Goal: Task Accomplishment & Management: Use online tool/utility

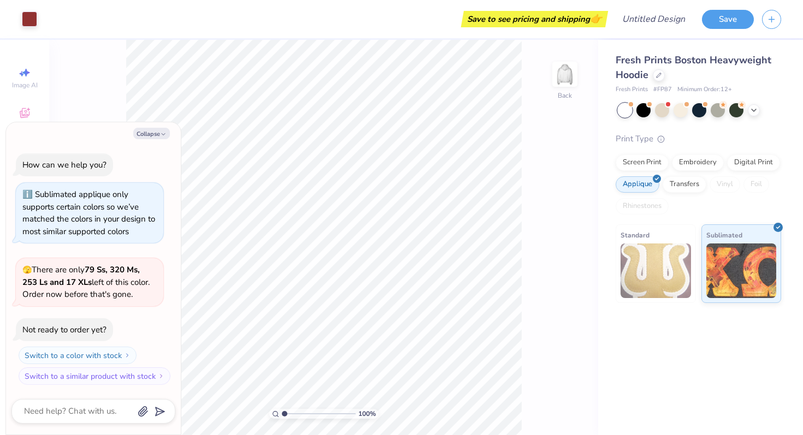
type textarea "x"
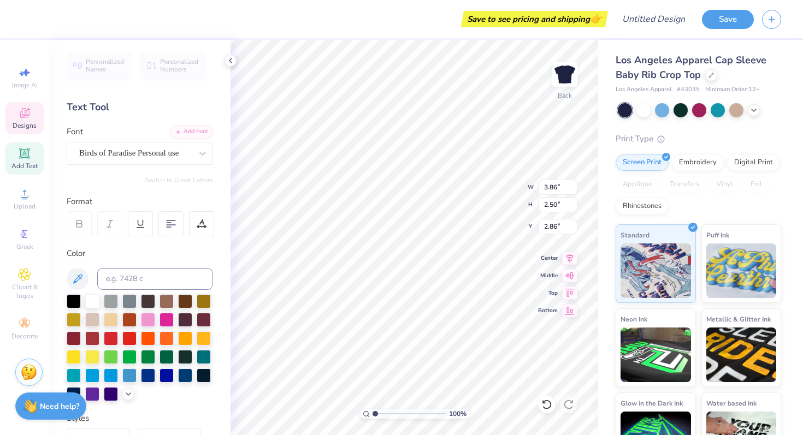
type textarea "A"
type textarea "Delta"
type input "2.38"
type input "1.97"
type input "4.25"
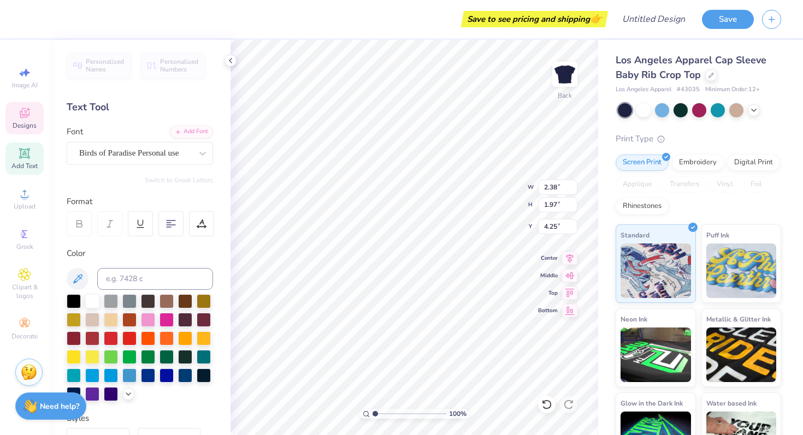
type textarea "Gamma"
type input "4.26"
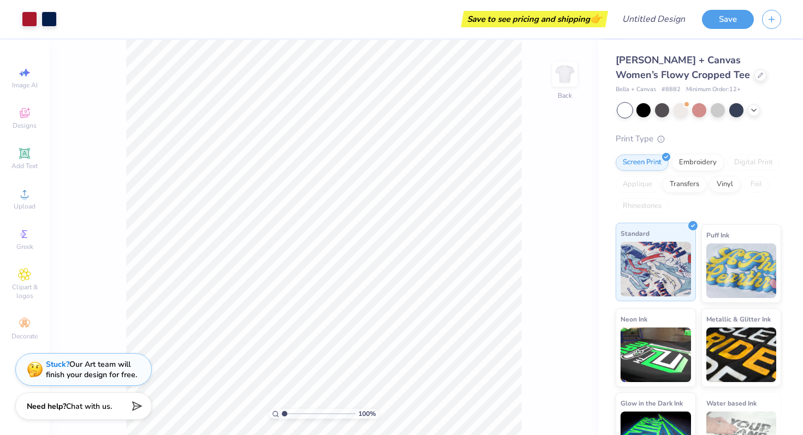
scroll to position [36, 0]
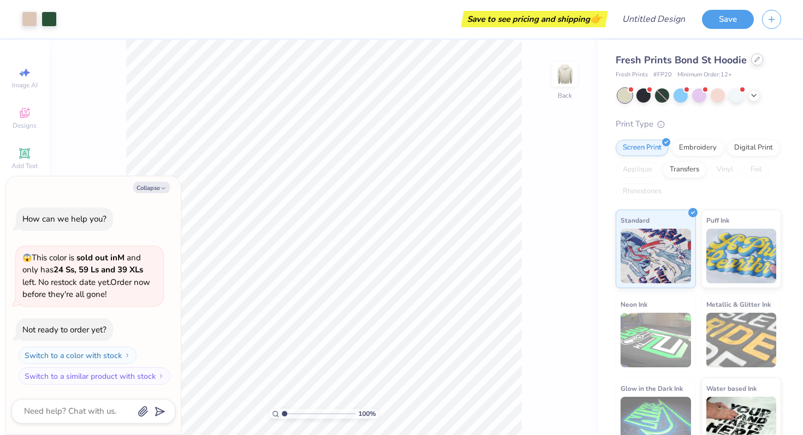
click at [755, 61] on icon at bounding box center [757, 59] width 4 height 4
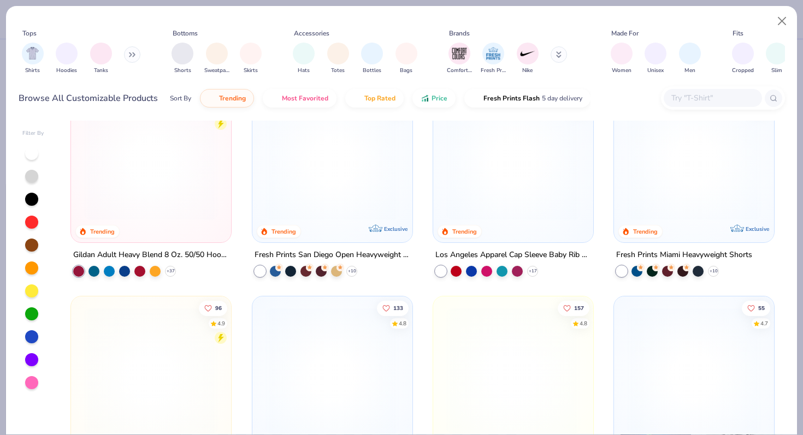
scroll to position [428, 0]
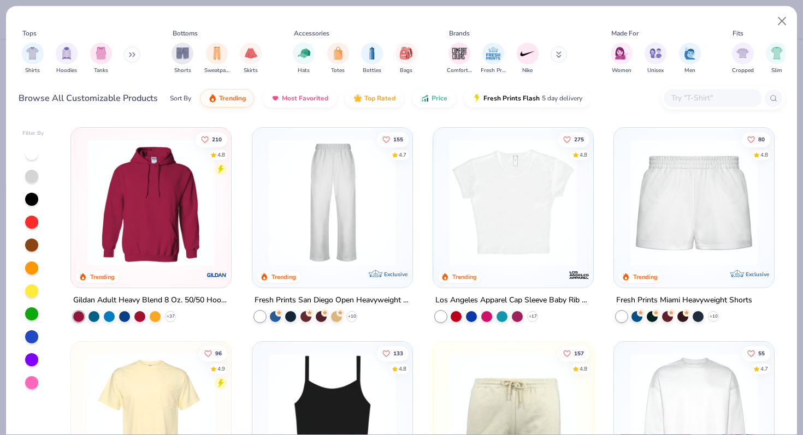
click at [508, 176] on img at bounding box center [513, 201] width 138 height 127
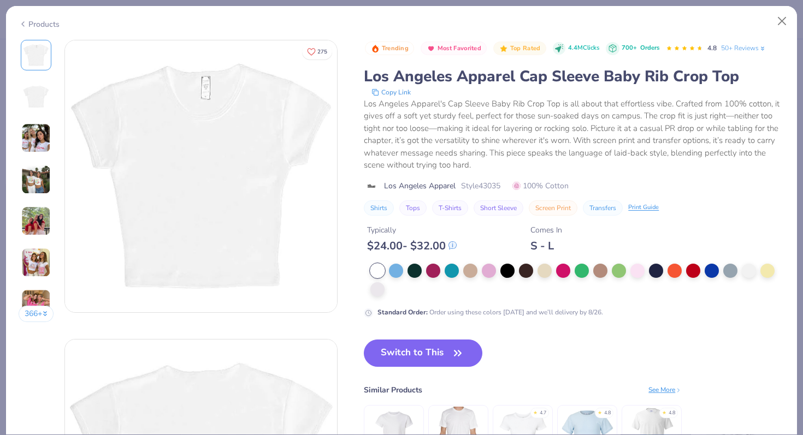
click at [46, 141] on img at bounding box center [35, 137] width 29 height 29
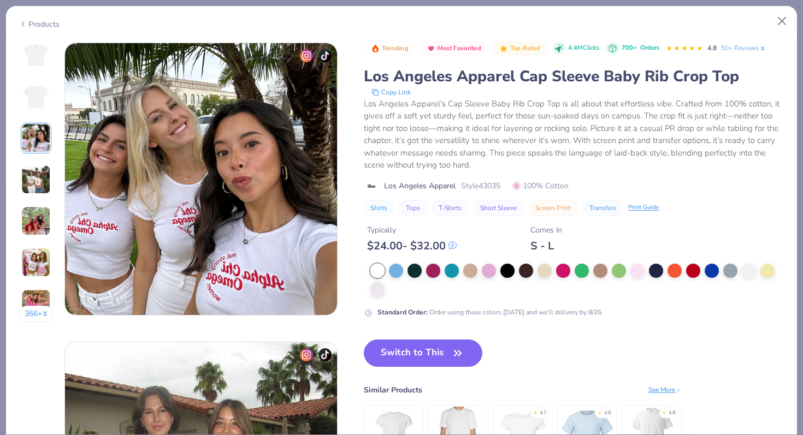
scroll to position [599, 0]
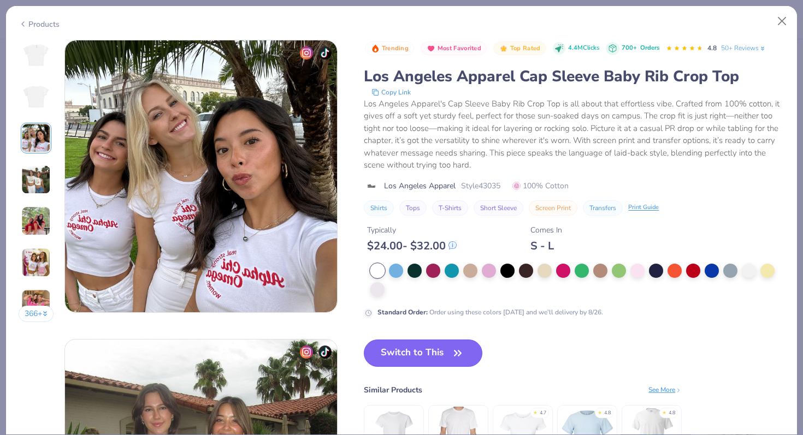
click at [398, 346] on button "Switch to This" at bounding box center [423, 353] width 119 height 27
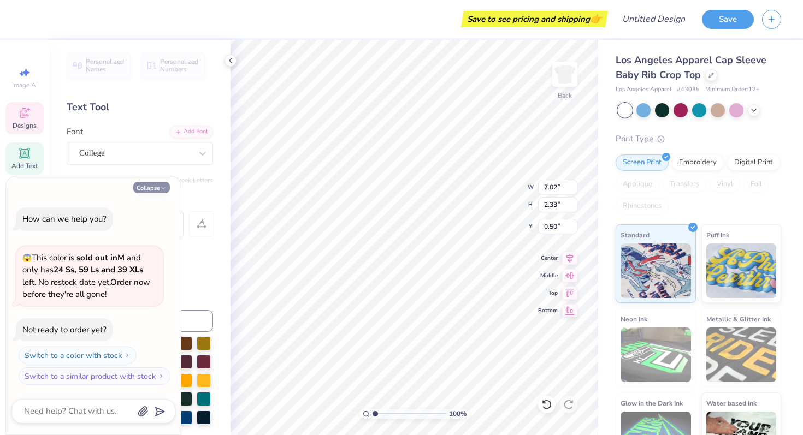
click at [161, 185] on icon "button" at bounding box center [163, 188] width 7 height 7
type textarea "x"
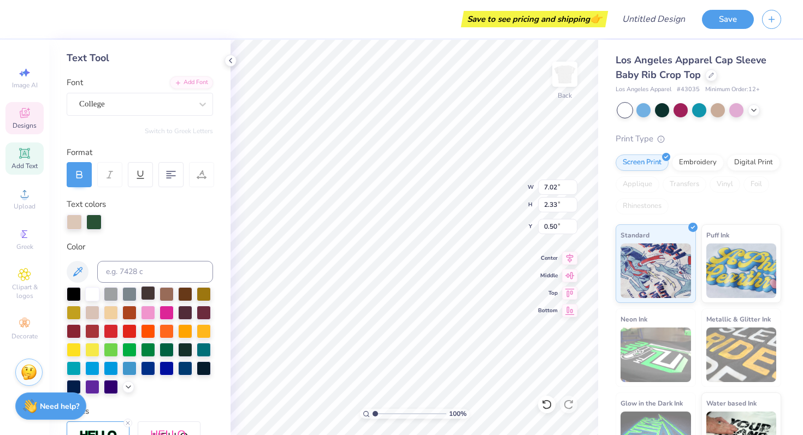
scroll to position [47, 0]
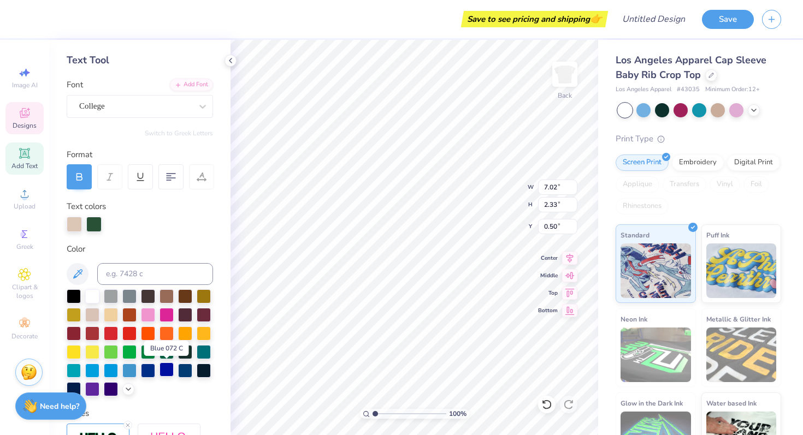
click at [171, 369] on div at bounding box center [166, 370] width 14 height 14
type input "6.97"
type input "2.32"
type input "0.51"
click at [146, 368] on div at bounding box center [148, 370] width 14 height 14
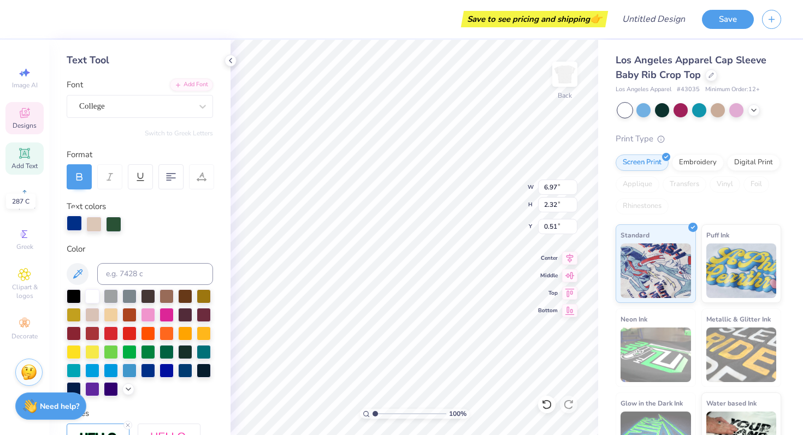
click at [71, 222] on div at bounding box center [74, 223] width 15 height 15
click at [71, 222] on div at bounding box center [74, 224] width 15 height 15
click at [163, 315] on div at bounding box center [166, 314] width 14 height 14
click at [151, 313] on div at bounding box center [148, 314] width 14 height 14
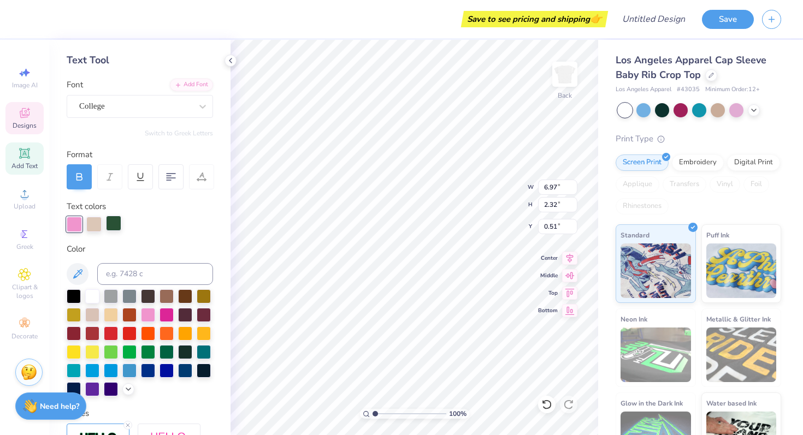
click at [112, 222] on div at bounding box center [113, 223] width 15 height 15
click at [131, 275] on body "Save to see pricing and shipping 👉 Design Title Save Image AI Designs Add Text …" at bounding box center [401, 217] width 803 height 435
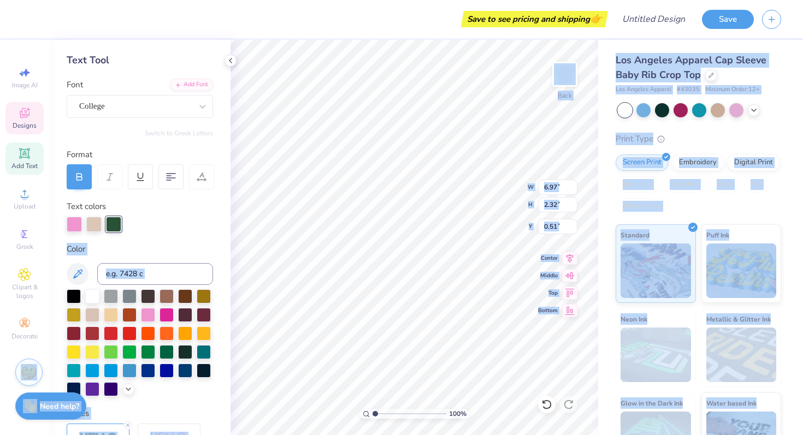
click at [143, 240] on div "Personalized Names Personalized Numbers Text Tool Add Font Font College Switch …" at bounding box center [139, 237] width 181 height 395
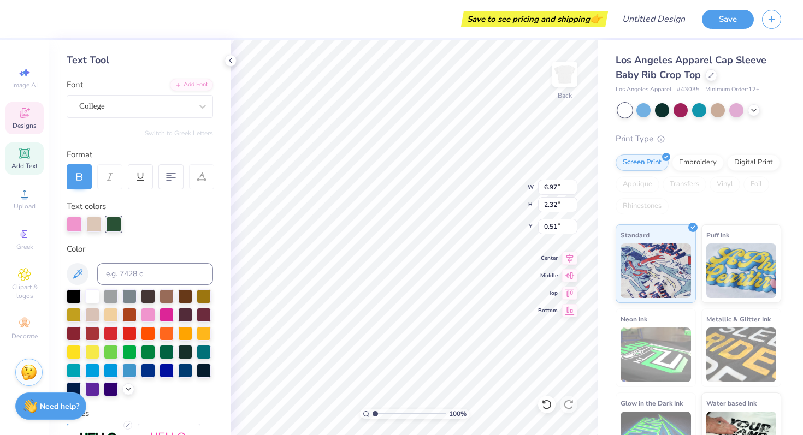
click at [143, 240] on div "Personalized Names Personalized Numbers Text Tool Add Font Font College Switch …" at bounding box center [139, 237] width 181 height 395
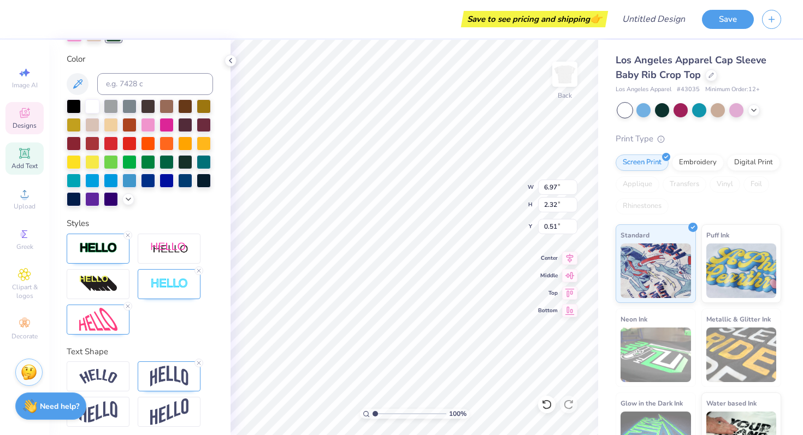
scroll to position [236, 0]
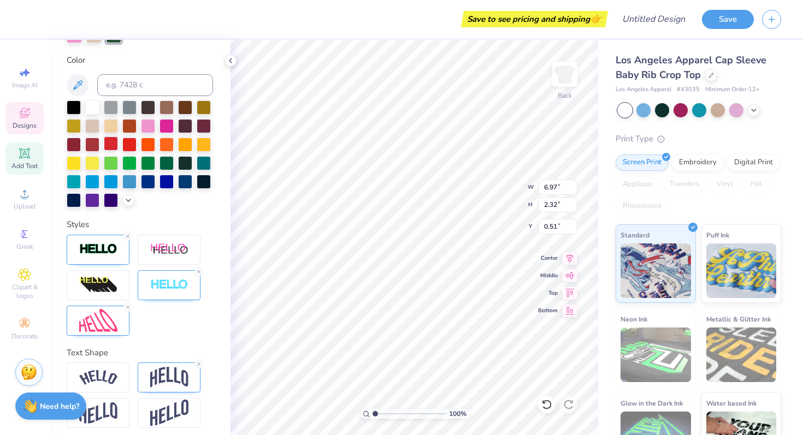
click at [115, 143] on div at bounding box center [111, 144] width 14 height 14
click at [170, 179] on div at bounding box center [166, 181] width 14 height 14
click at [150, 180] on div at bounding box center [148, 181] width 14 height 14
click at [186, 180] on div at bounding box center [185, 181] width 14 height 14
click at [186, 185] on div at bounding box center [185, 181] width 14 height 14
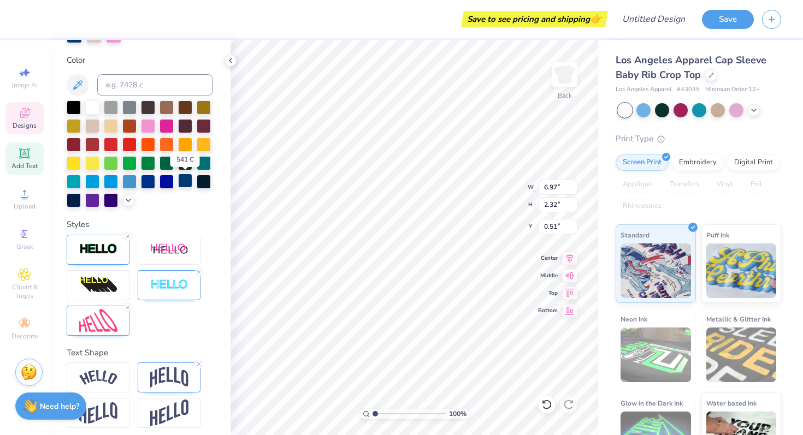
click at [186, 185] on div at bounding box center [185, 181] width 14 height 14
click at [203, 179] on div at bounding box center [204, 181] width 14 height 14
click at [194, 170] on div at bounding box center [140, 153] width 146 height 107
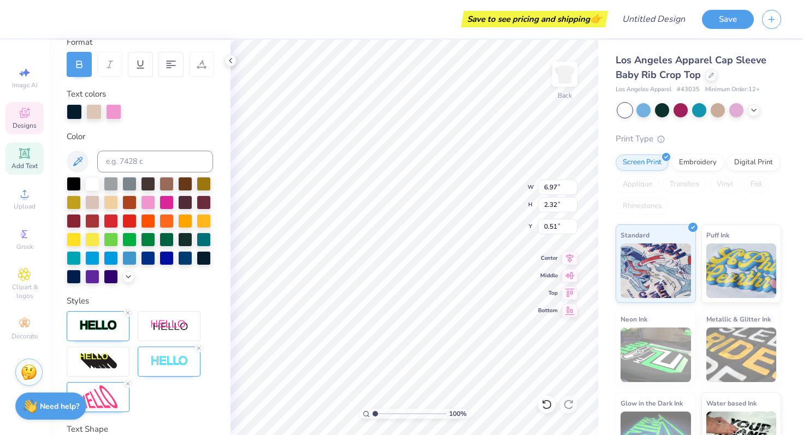
scroll to position [242, 0]
